Goal: Information Seeking & Learning: Learn about a topic

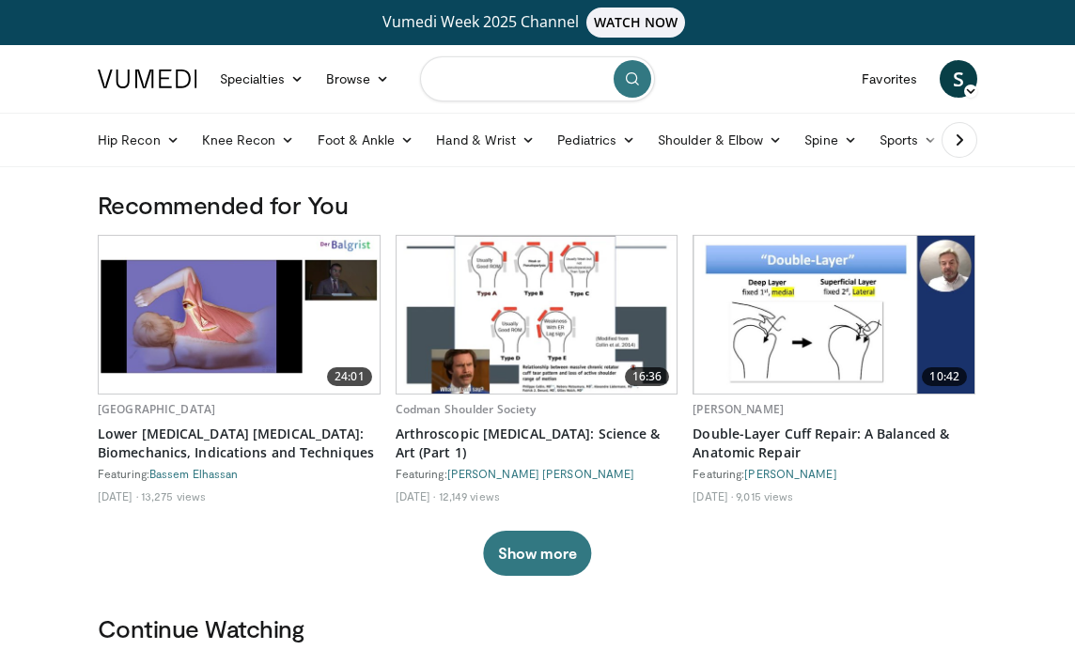
click at [491, 72] on input "Search topics, interventions" at bounding box center [537, 78] width 235 height 45
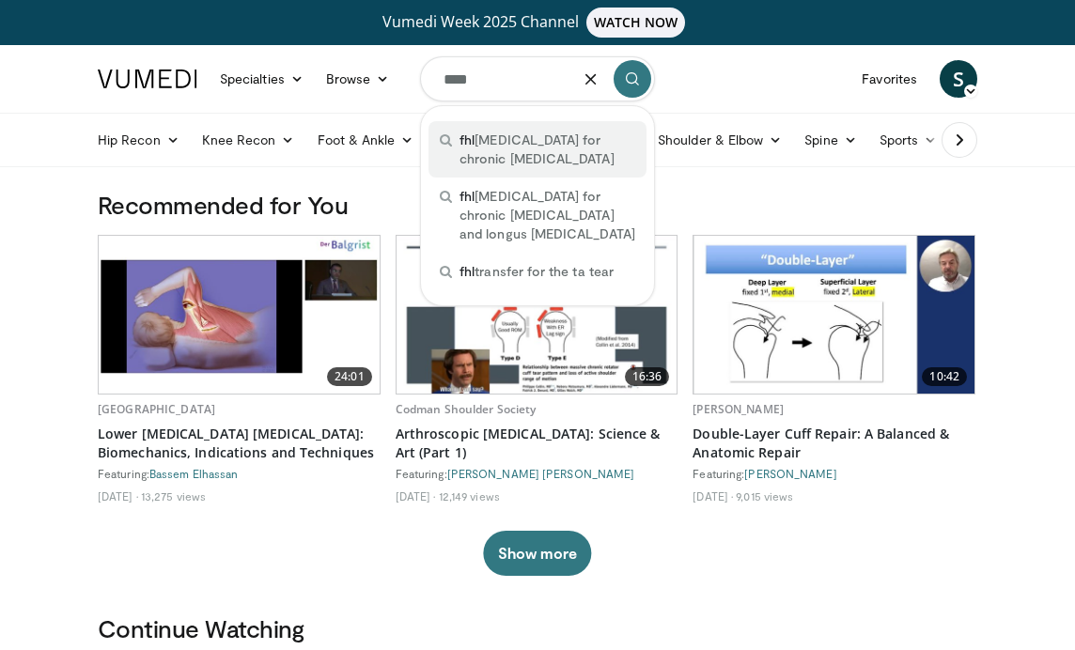
click at [515, 154] on span "fhl tendon transfer for chronic achilles tendinopathy" at bounding box center [547, 150] width 176 height 38
type input "**********"
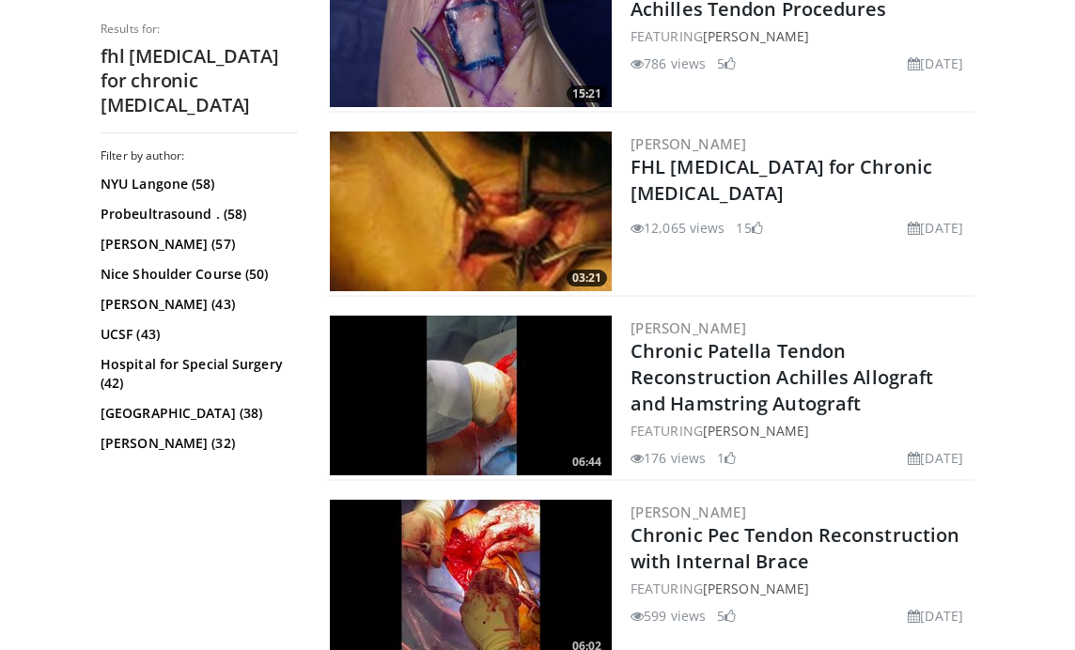
scroll to position [686, 0]
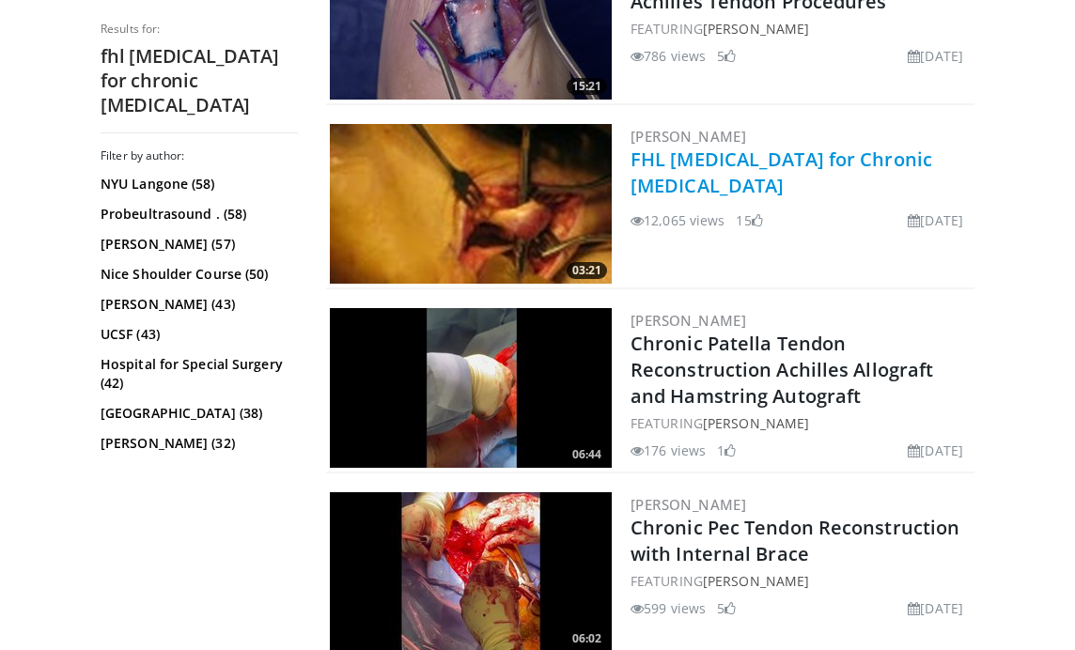
click at [717, 182] on link "FHL [MEDICAL_DATA] for Chronic [MEDICAL_DATA]" at bounding box center [781, 173] width 302 height 52
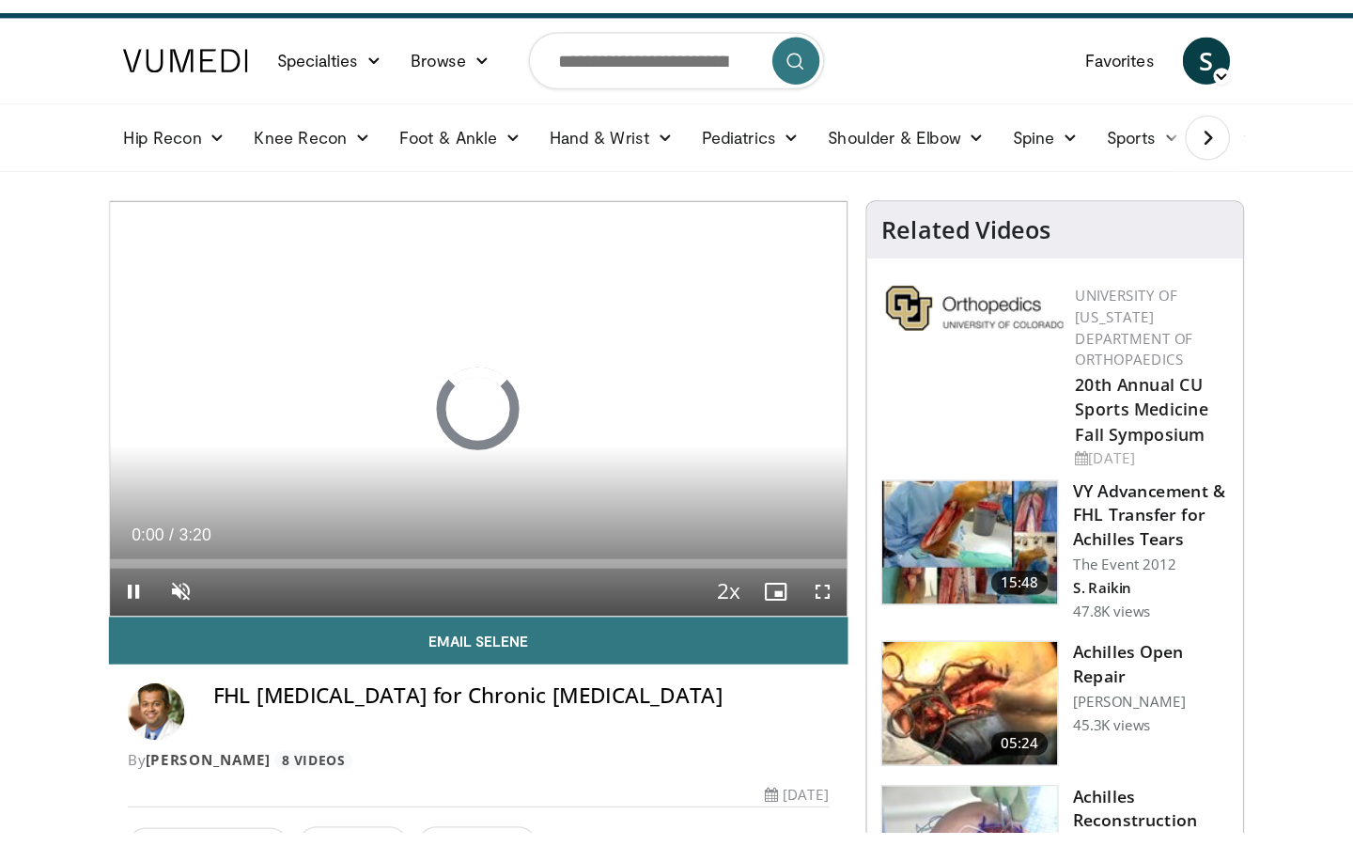
scroll to position [43, 0]
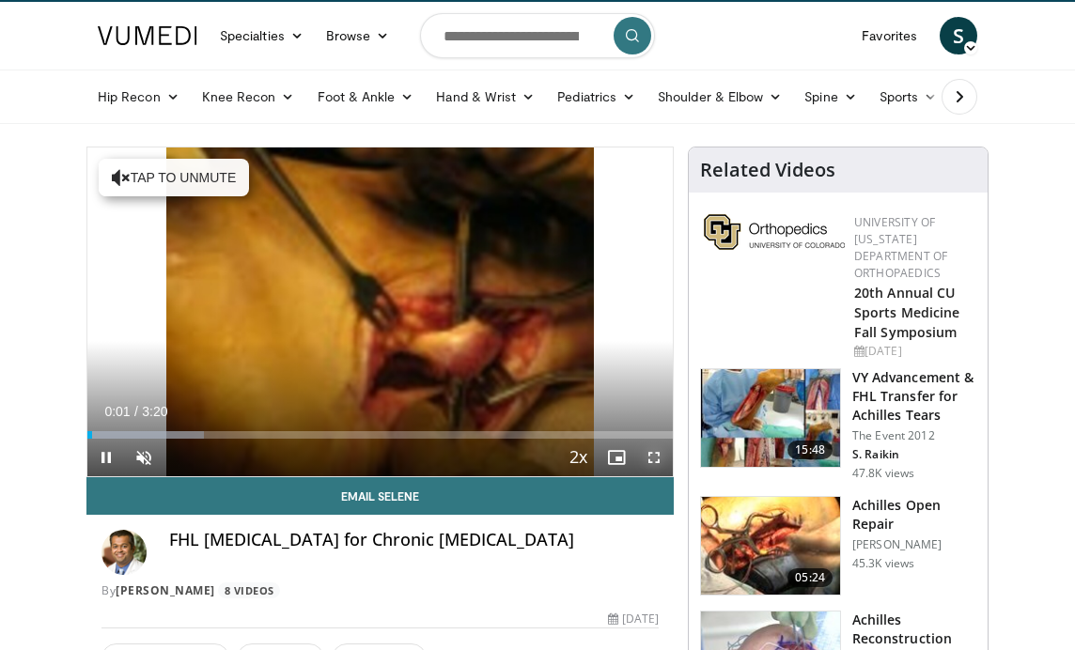
click at [657, 458] on span "Video Player" at bounding box center [654, 458] width 38 height 38
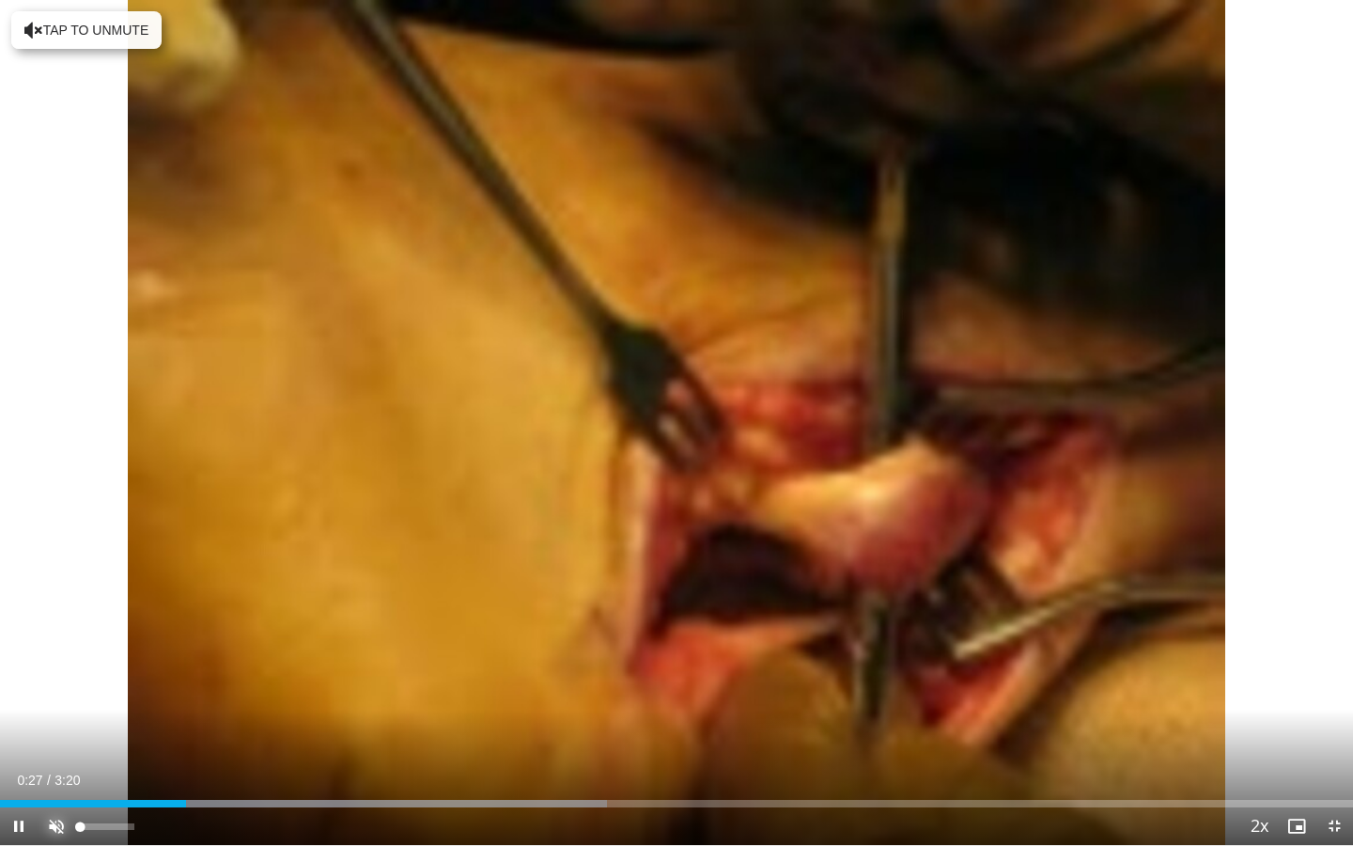
click at [64, 649] on span "Video Player" at bounding box center [57, 826] width 38 height 38
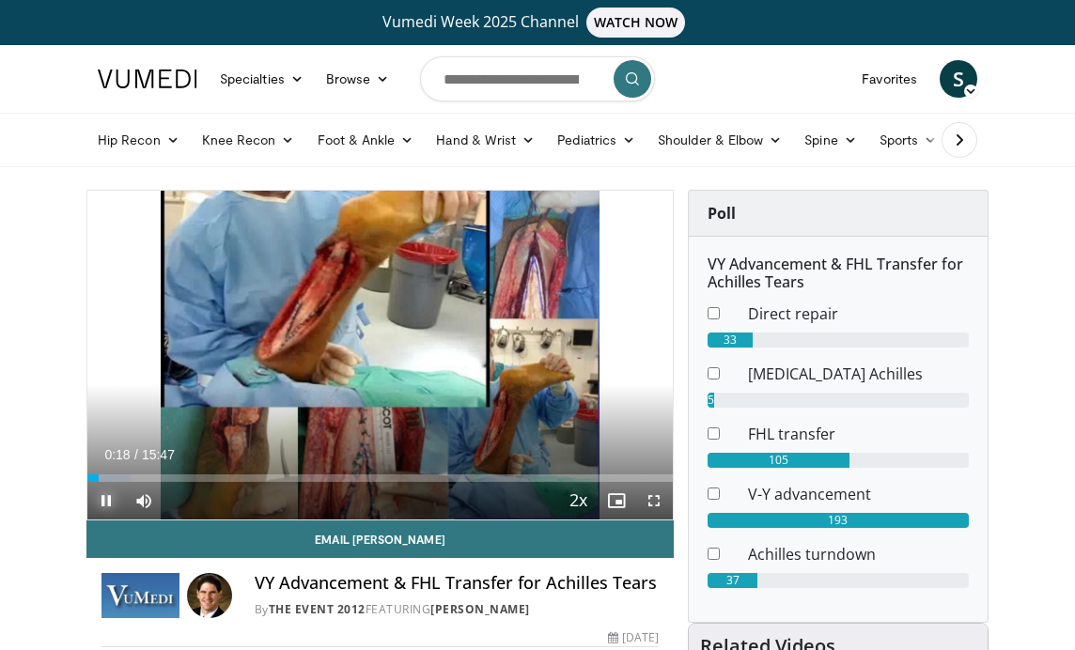
click at [106, 496] on span "Video Player" at bounding box center [106, 501] width 38 height 38
click at [520, 85] on input "Search topics, interventions" at bounding box center [537, 78] width 235 height 45
type input "**********"
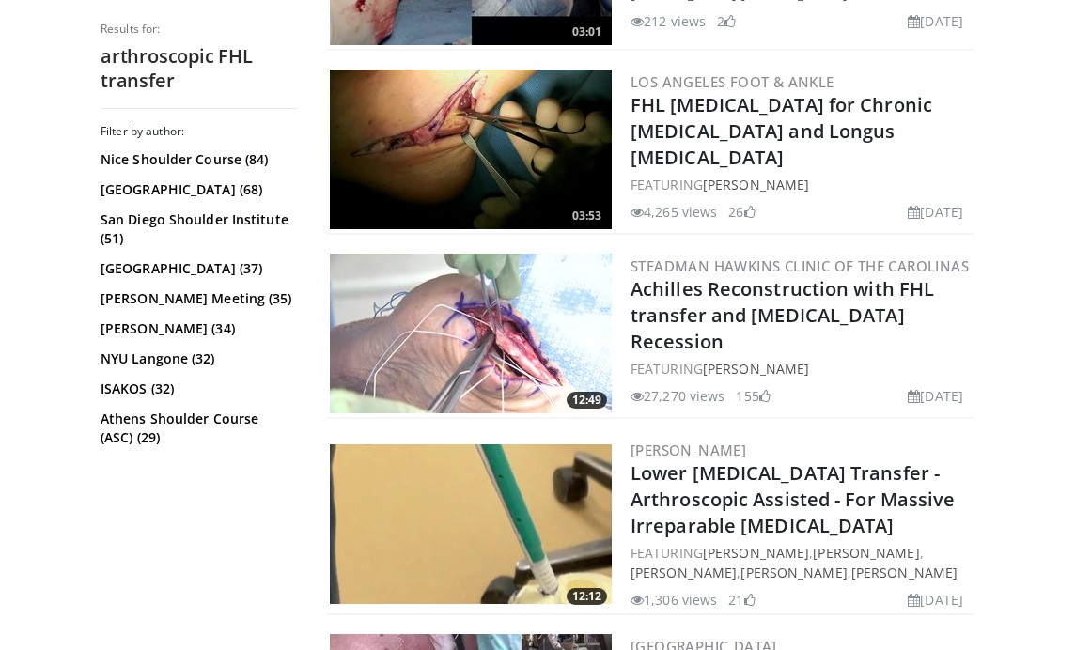
scroll to position [2291, 0]
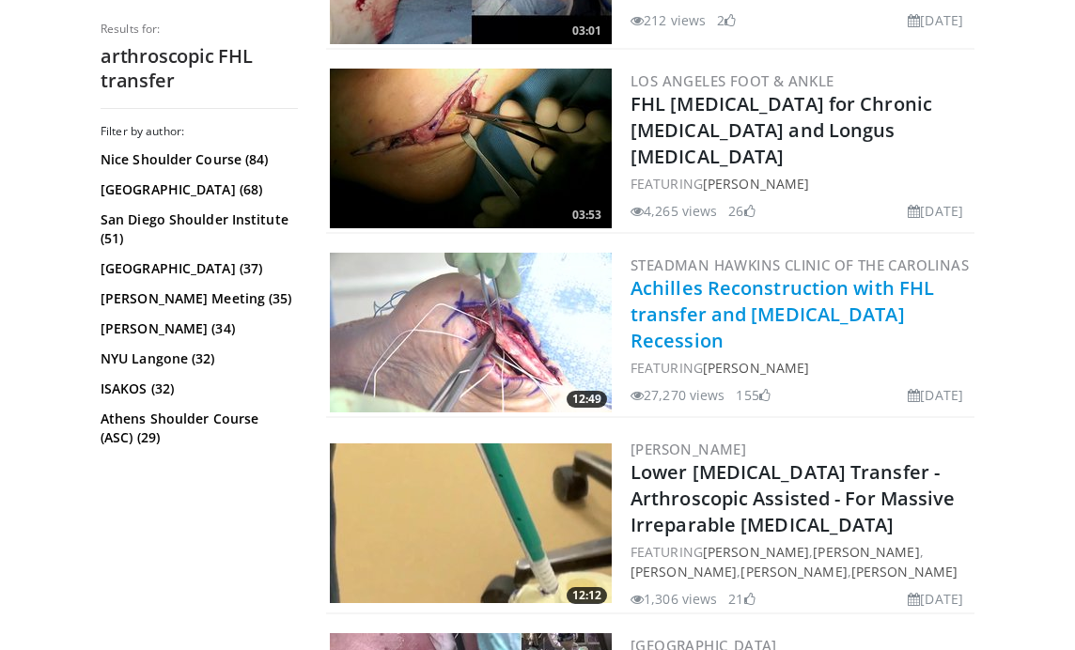
click at [765, 275] on link "Achilles Reconstruction with FHL transfer and [MEDICAL_DATA] Recession" at bounding box center [781, 314] width 303 height 78
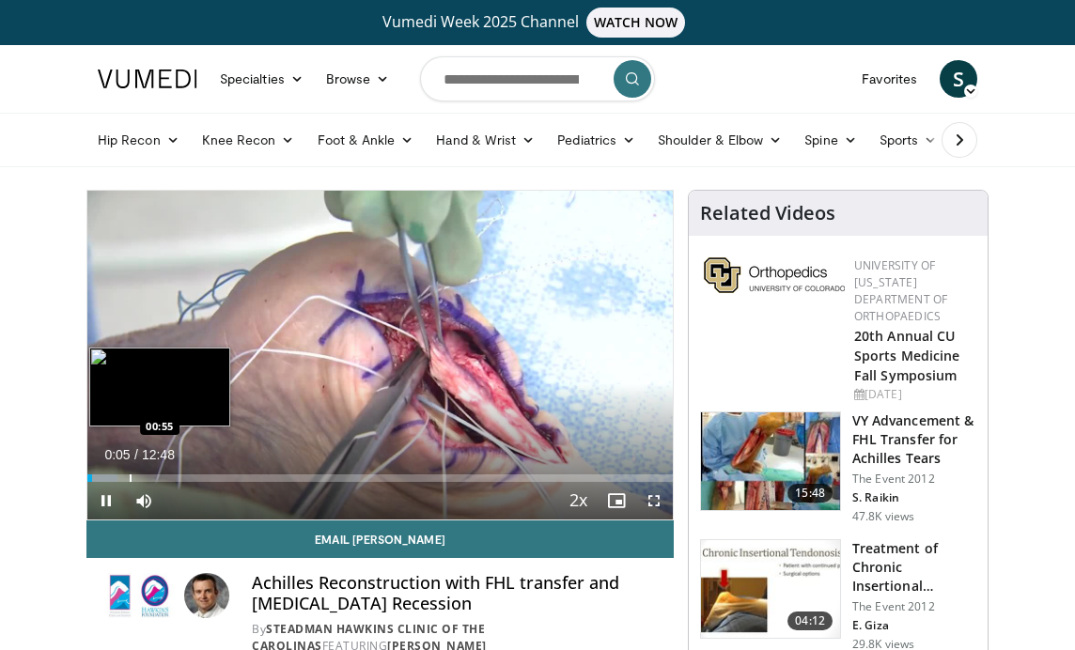
click at [130, 475] on div "Progress Bar" at bounding box center [131, 478] width 2 height 8
click at [150, 476] on div "Progress Bar" at bounding box center [151, 478] width 2 height 8
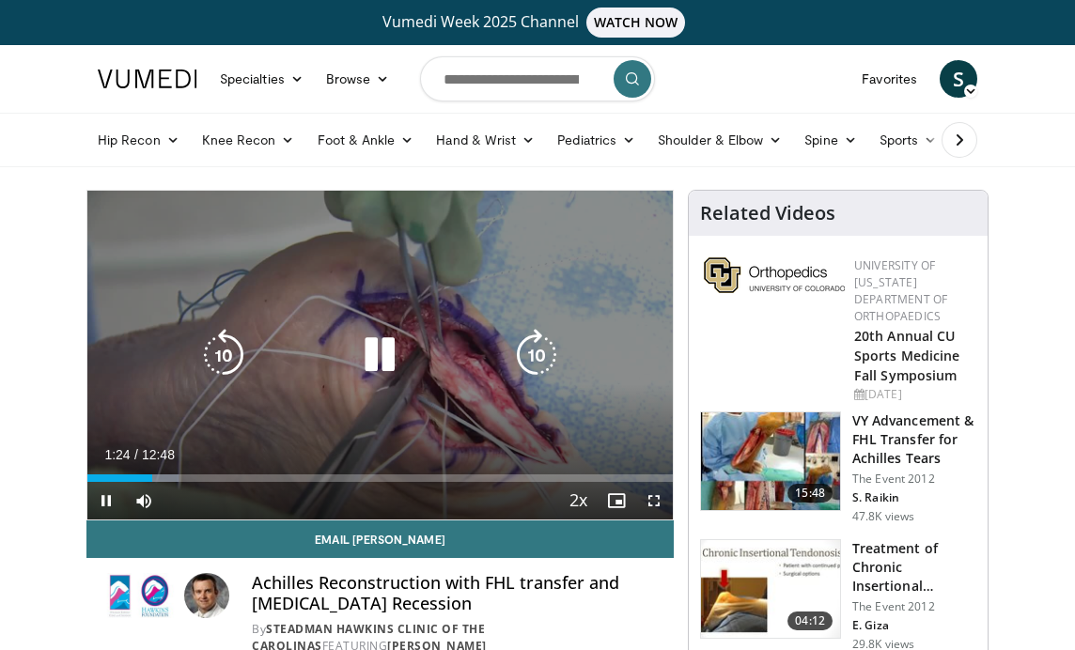
click at [185, 475] on div "Loaded : 15.64% 01:24 01:22" at bounding box center [379, 478] width 585 height 8
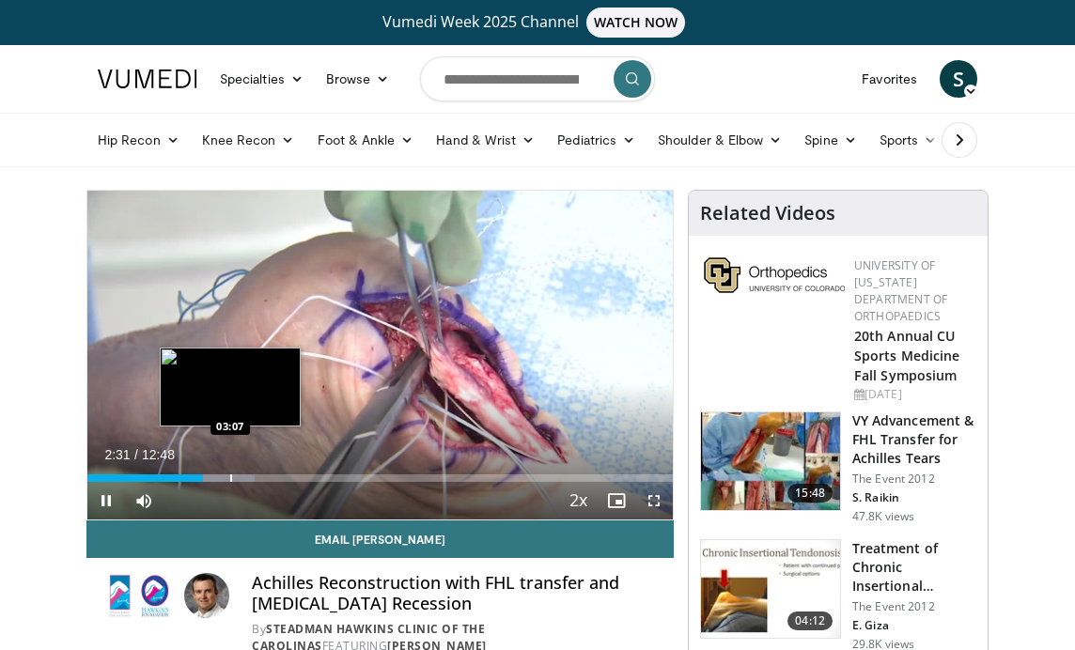
click at [230, 478] on div "Progress Bar" at bounding box center [231, 478] width 2 height 8
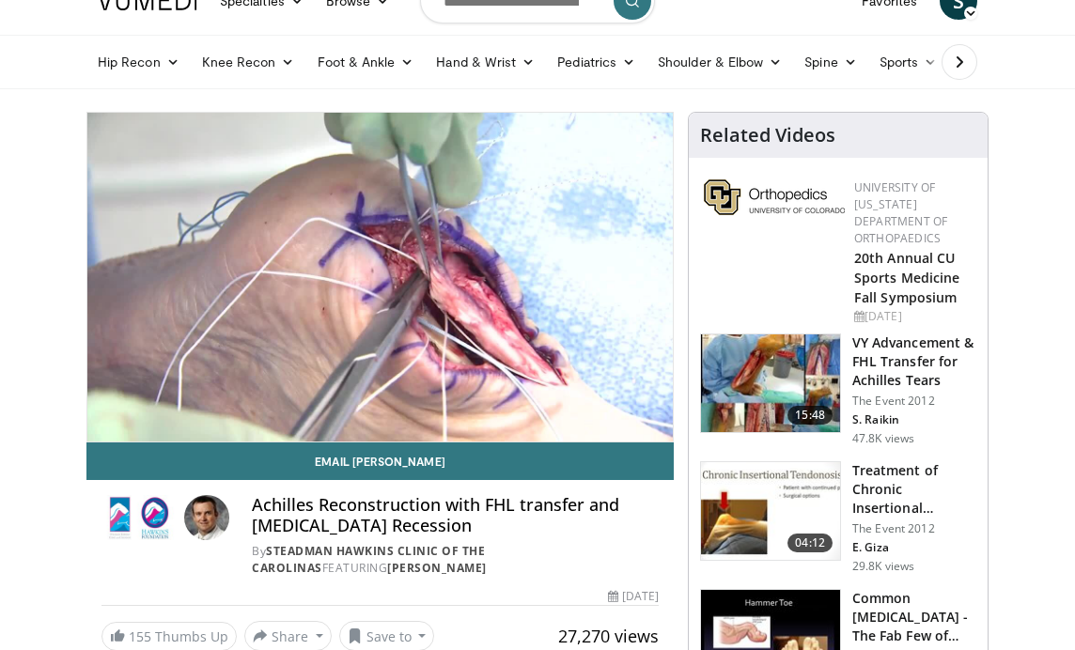
scroll to position [59, 0]
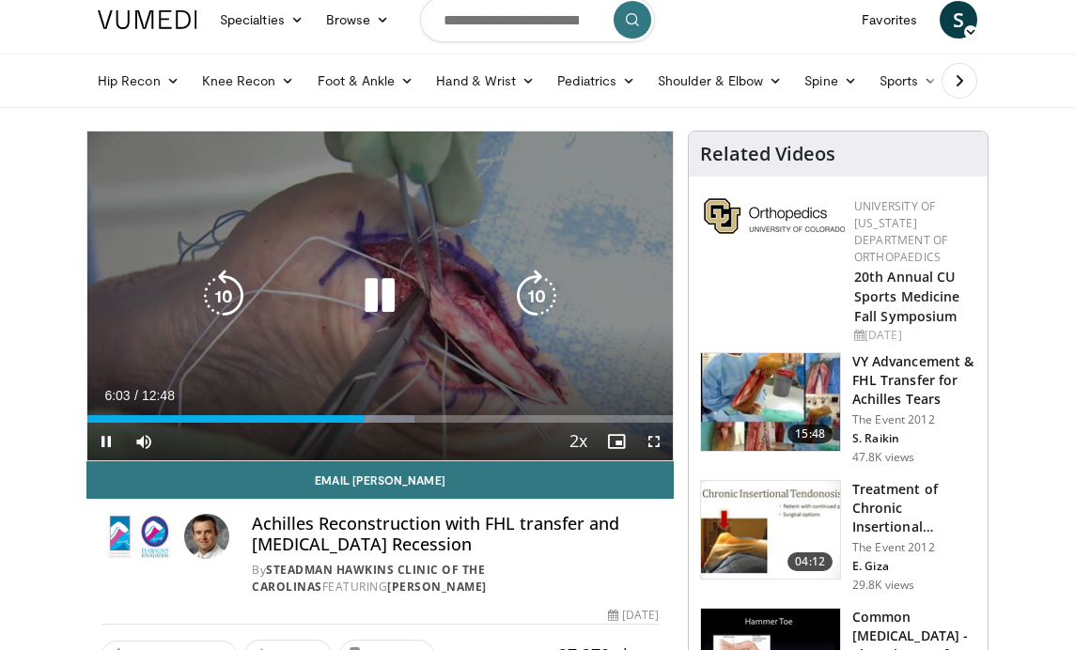
click at [383, 289] on icon "Video Player" at bounding box center [379, 296] width 53 height 53
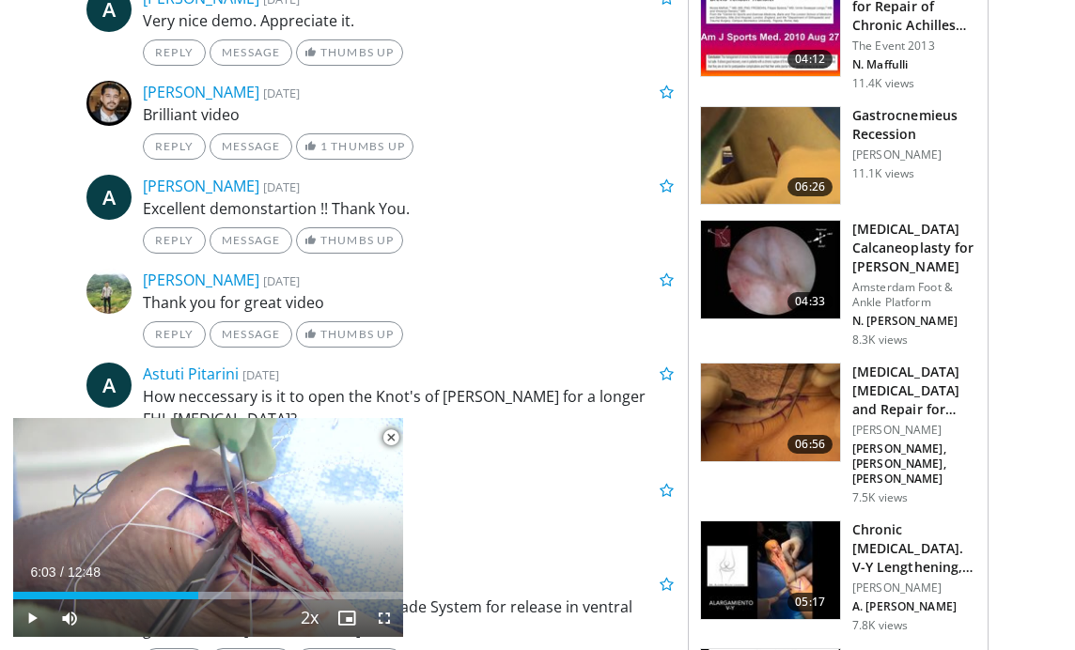
scroll to position [1315, 0]
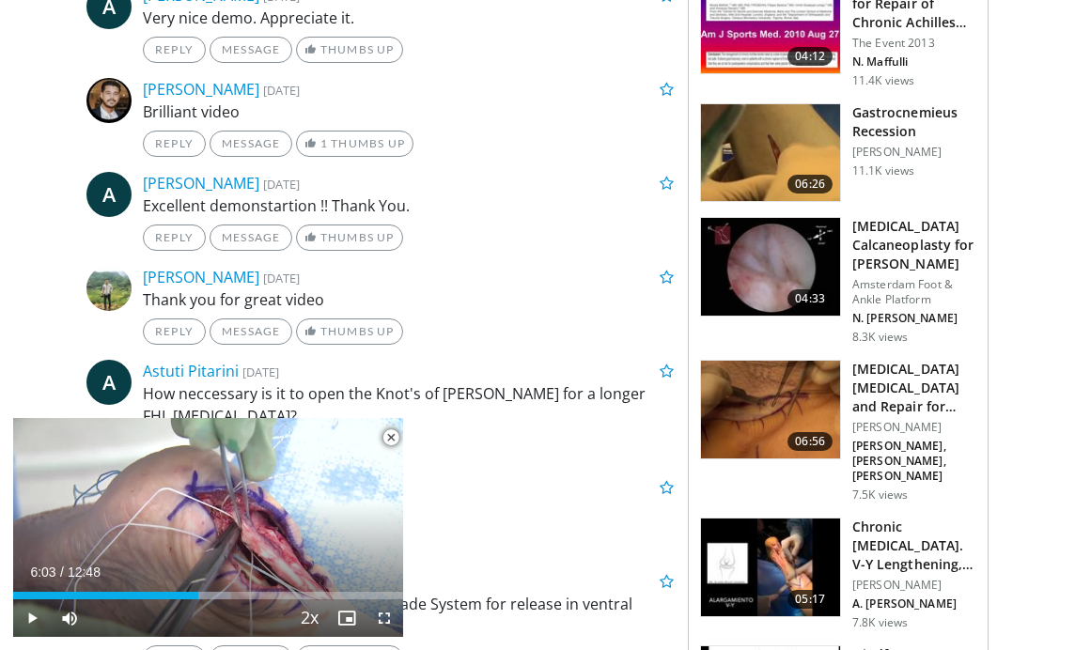
click at [874, 241] on h3 "[MEDICAL_DATA] Calcaneoplasty for [PERSON_NAME]" at bounding box center [914, 245] width 124 height 56
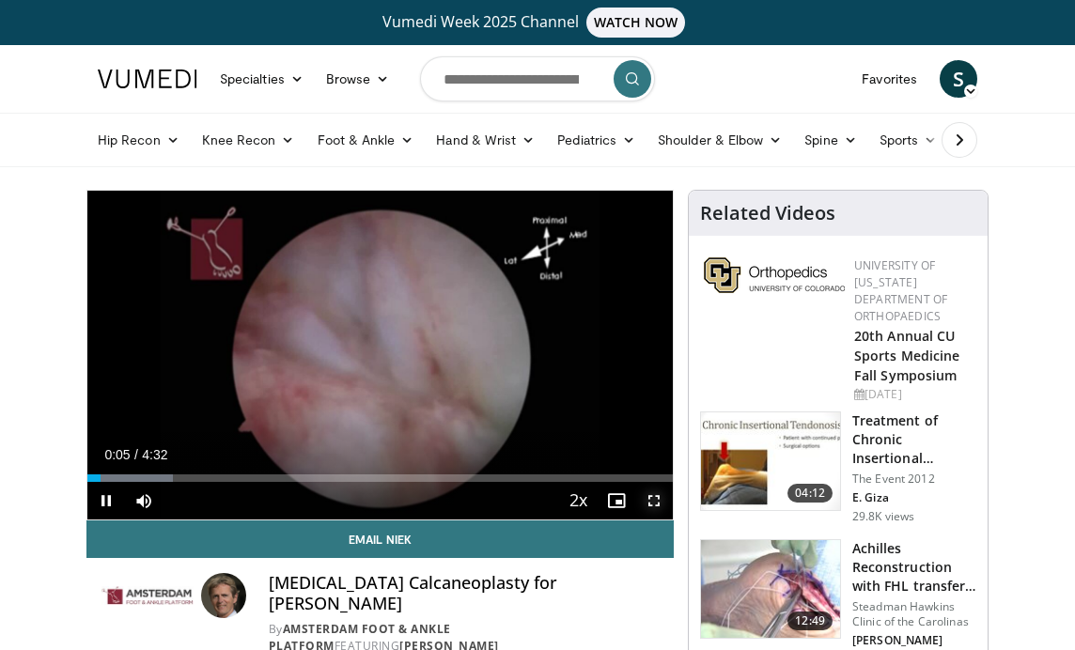
click at [657, 500] on span "Video Player" at bounding box center [654, 501] width 38 height 38
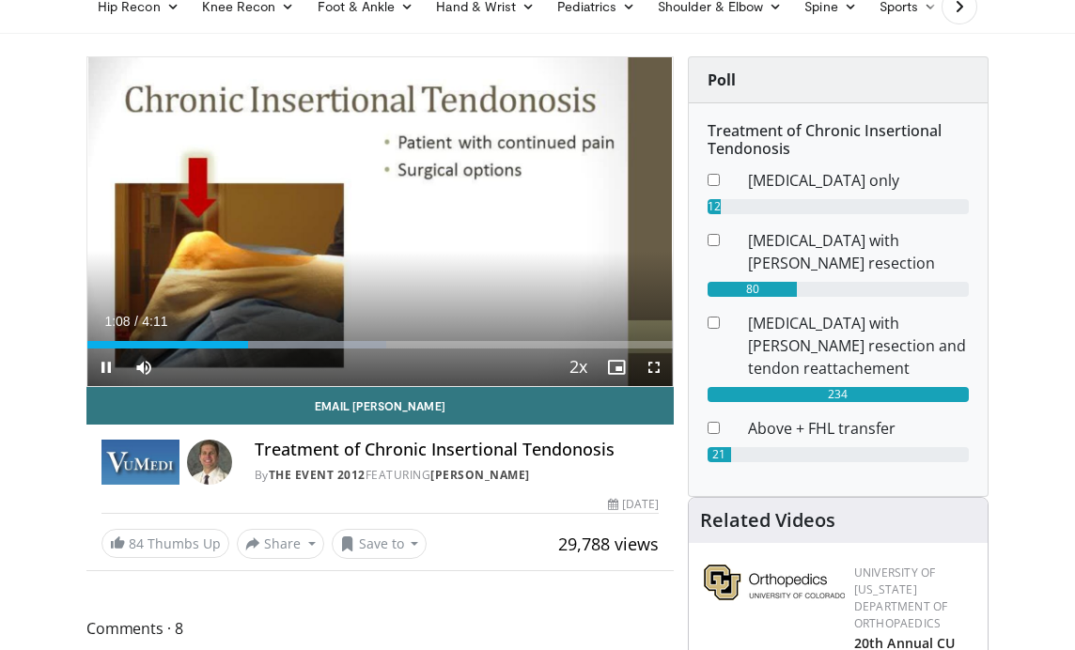
scroll to position [94, 0]
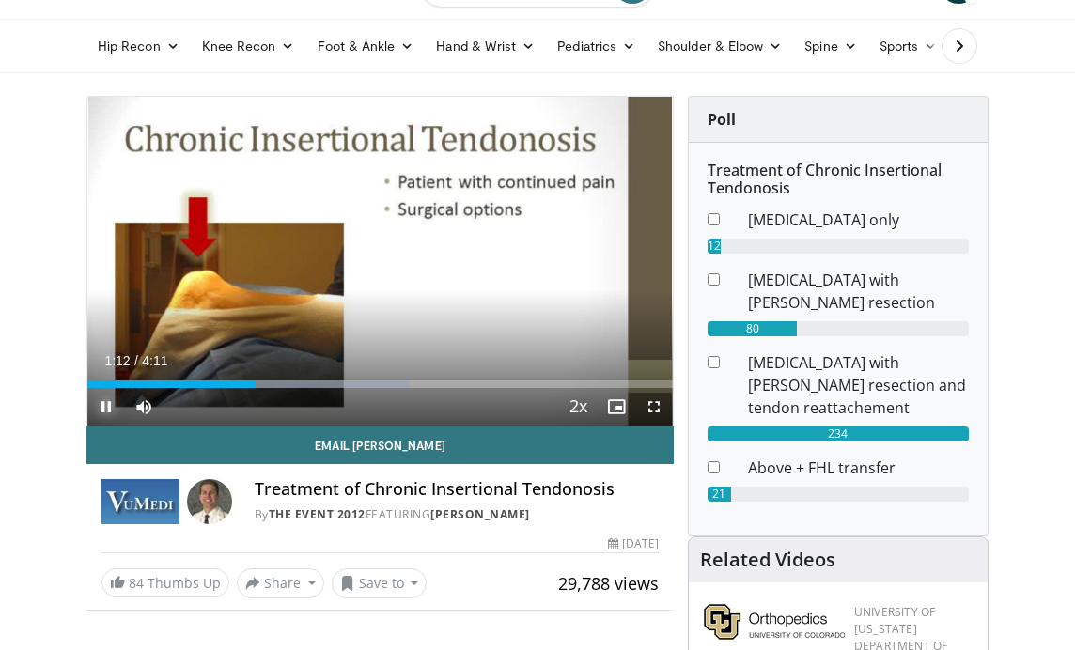
click at [111, 405] on span "Video Player" at bounding box center [106, 407] width 38 height 38
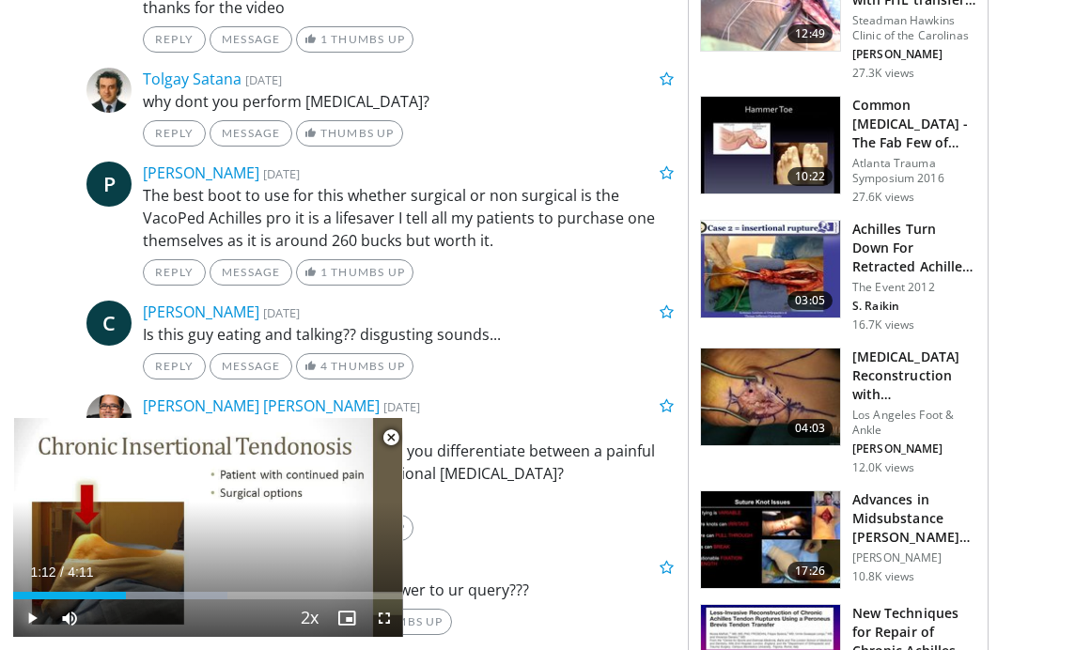
scroll to position [1039, 0]
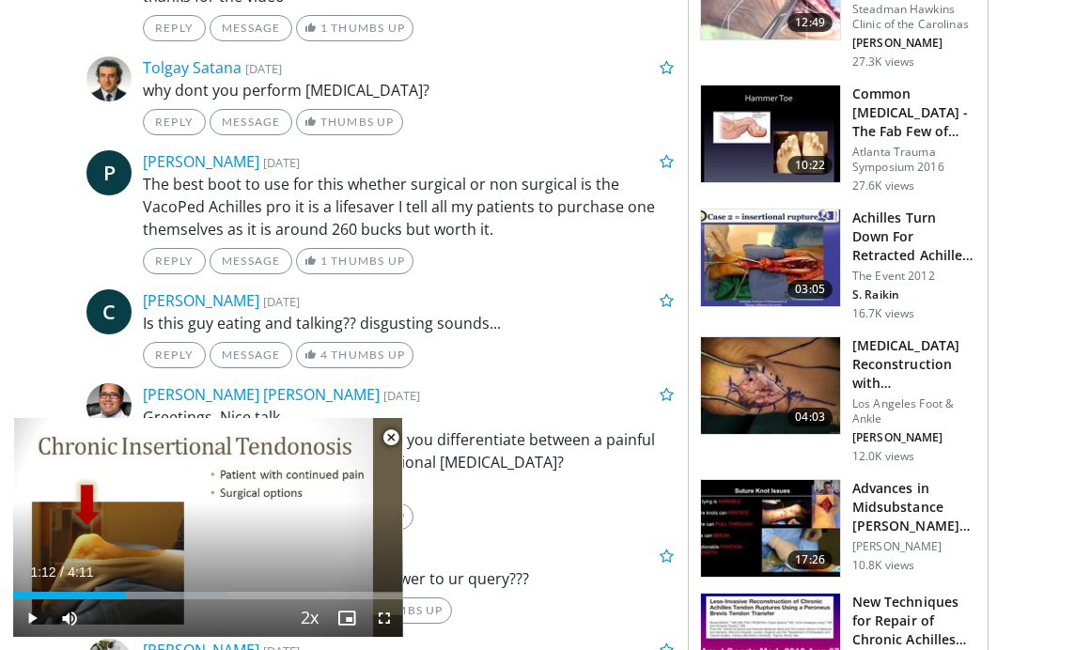
click at [394, 439] on span "Video Player" at bounding box center [391, 438] width 38 height 38
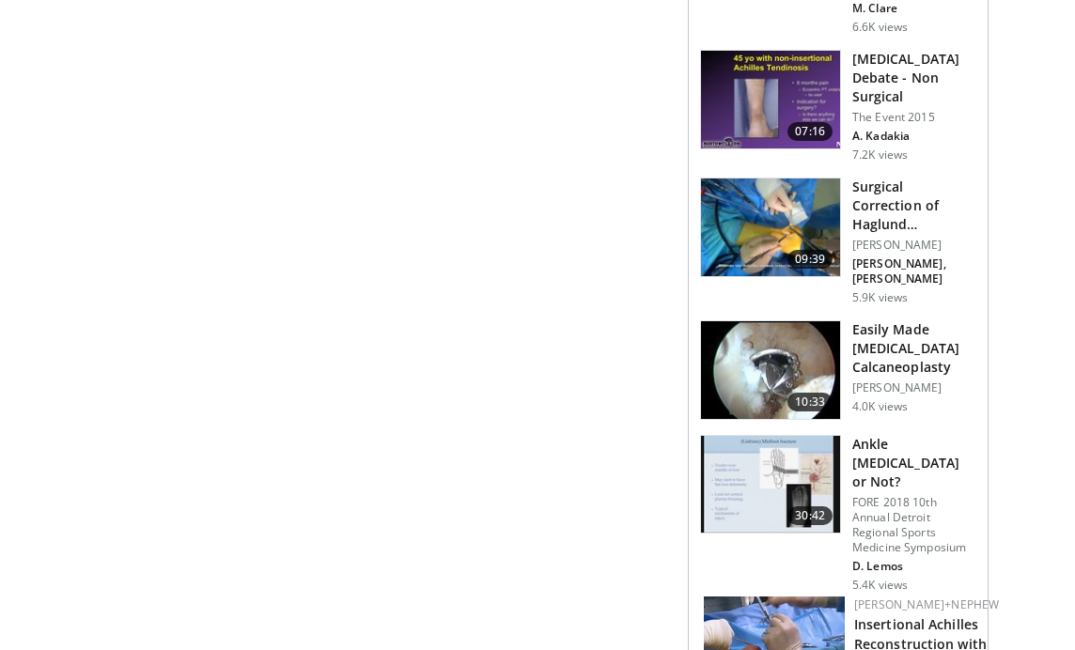
scroll to position [2467, 0]
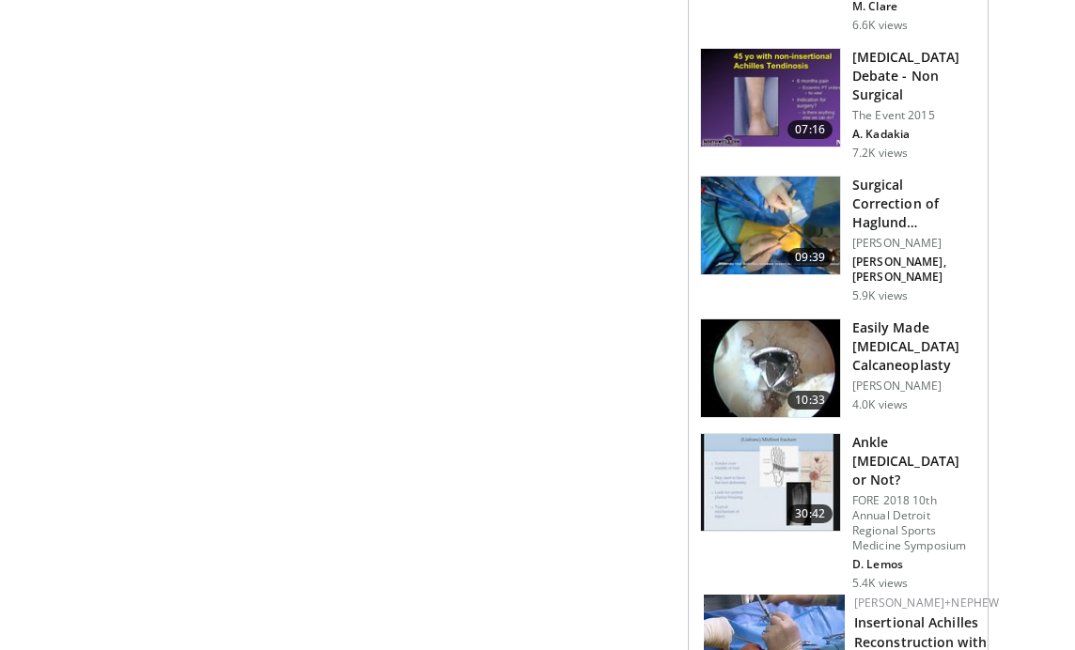
click at [884, 318] on h3 "Easily Made [MEDICAL_DATA] Calcaneoplasty" at bounding box center [914, 346] width 124 height 56
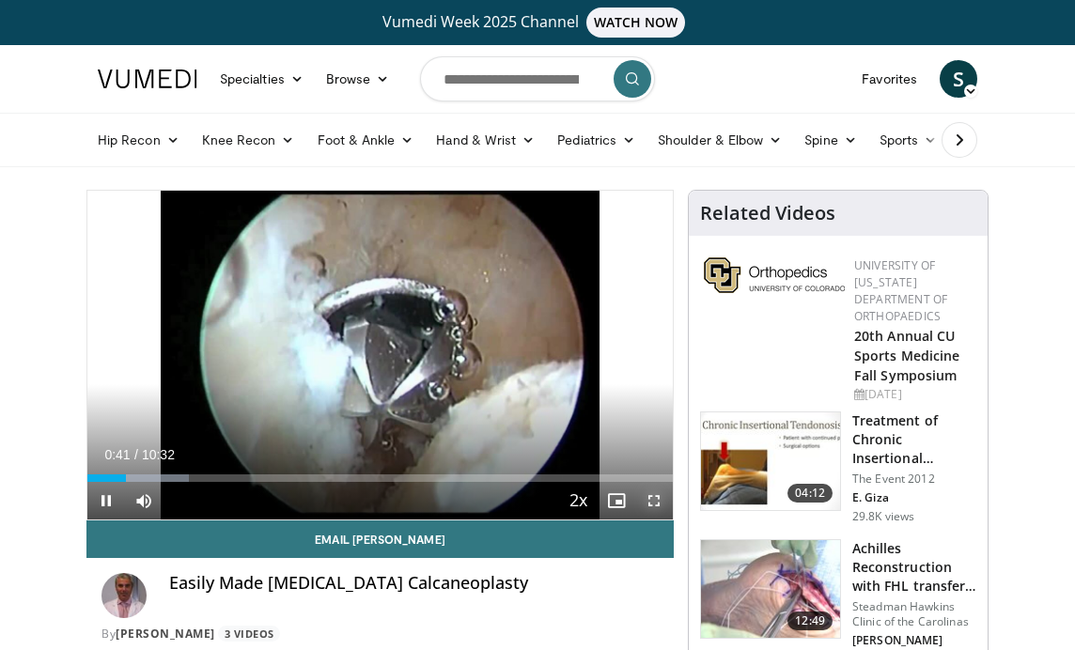
click at [659, 504] on span "Video Player" at bounding box center [654, 501] width 38 height 38
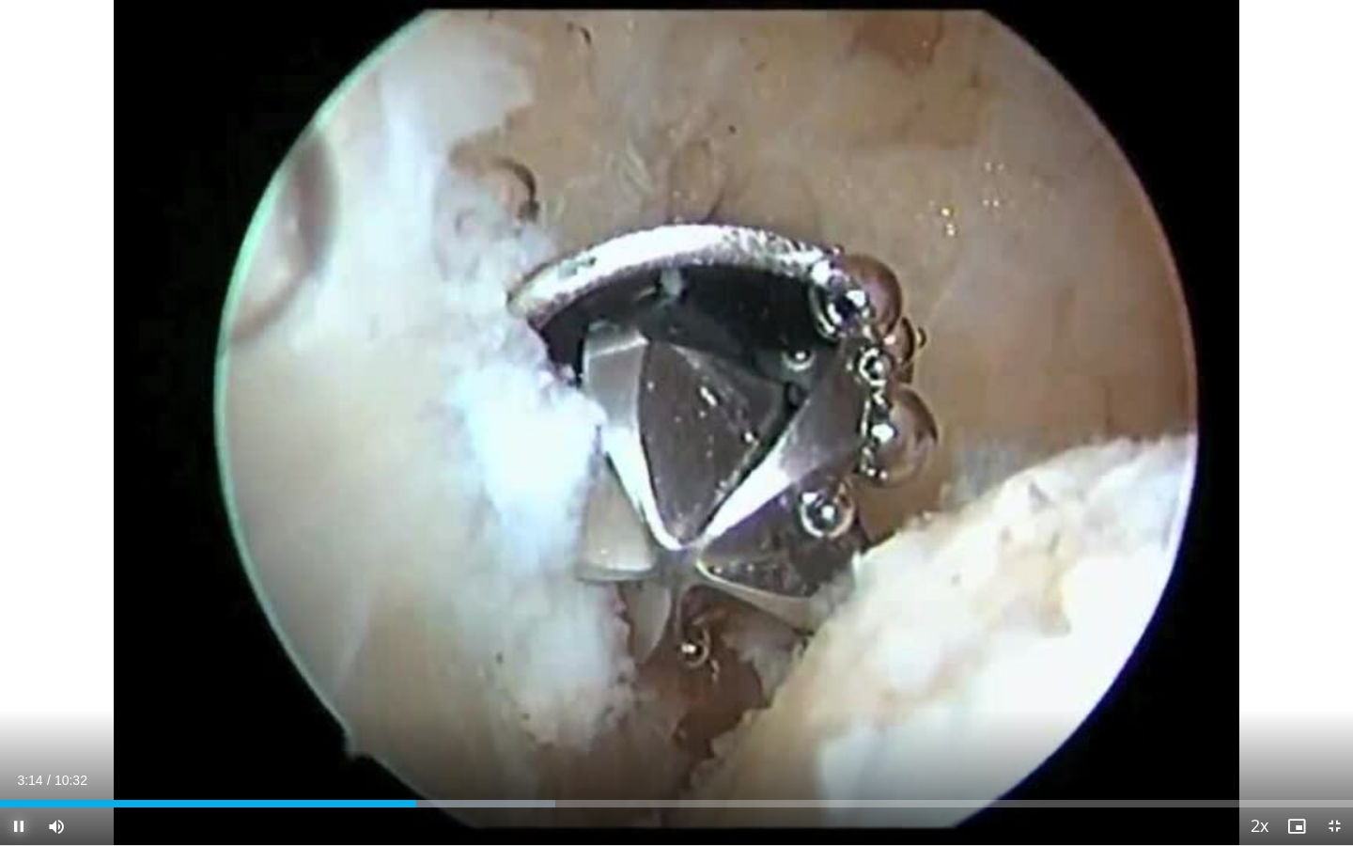
click at [22, 649] on span "Video Player" at bounding box center [19, 826] width 38 height 38
click at [1074, 649] on span "Video Player" at bounding box center [1334, 826] width 38 height 38
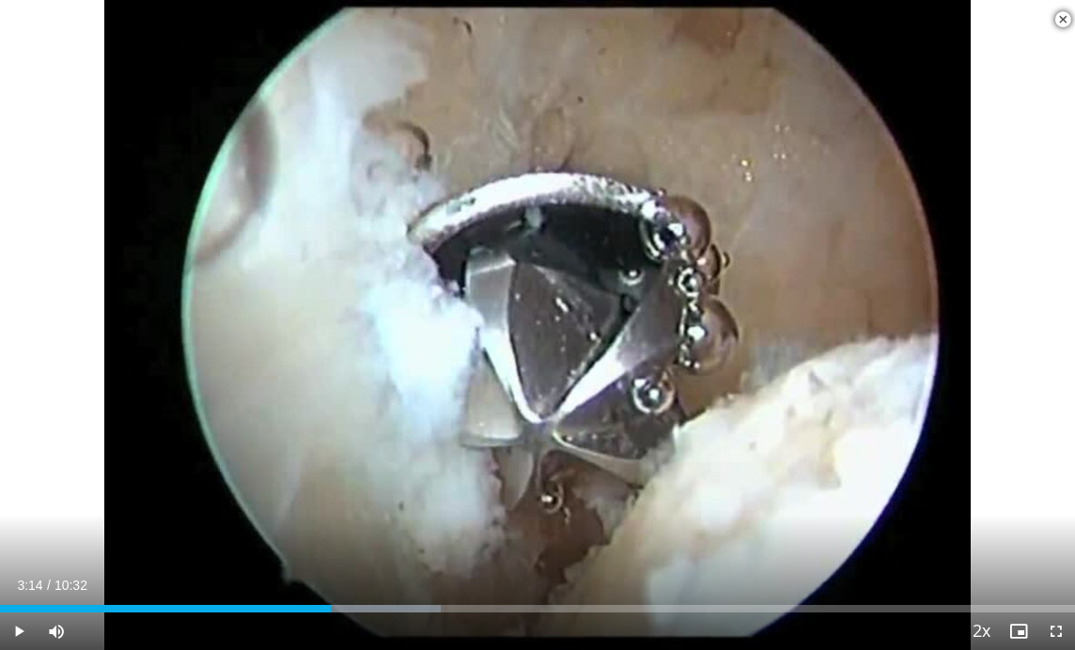
scroll to position [1933, 0]
